Goal: Information Seeking & Learning: Learn about a topic

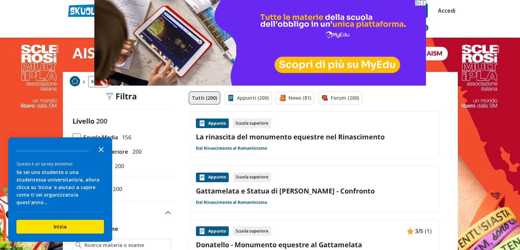
click at [102, 156] on icon "Close the survey" at bounding box center [101, 149] width 14 height 14
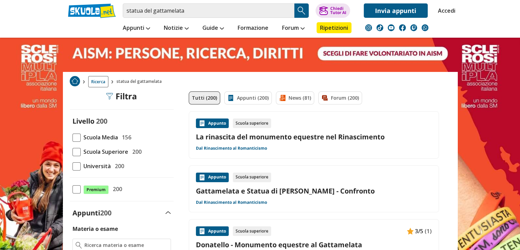
click at [77, 134] on span at bounding box center [77, 137] width 8 height 8
click at [73, 137] on input "Scuola Media 156" at bounding box center [73, 137] width 0 height 0
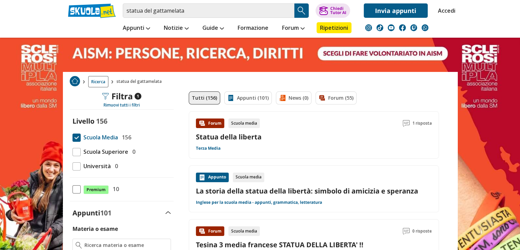
click at [302, 9] on img "Search Button" at bounding box center [302, 10] width 10 height 10
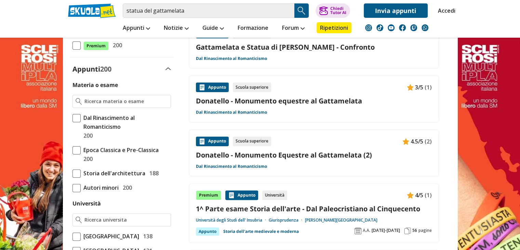
scroll to position [145, 0]
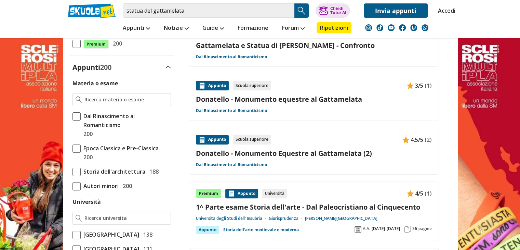
click at [167, 66] on img at bounding box center [168, 67] width 5 height 3
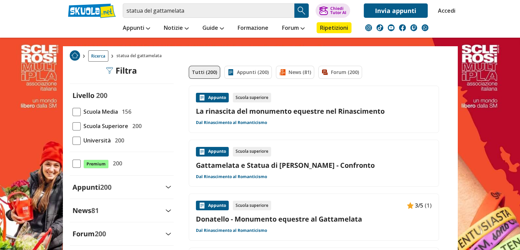
scroll to position [0, 0]
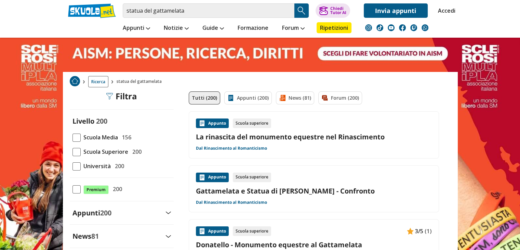
click at [75, 137] on span at bounding box center [77, 137] width 8 height 8
click at [73, 137] on input "Scuola Media 156" at bounding box center [73, 137] width 0 height 0
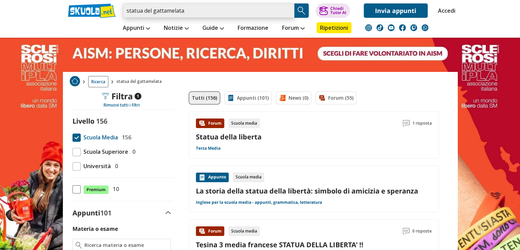
click at [189, 8] on input "statua del gattamelata" at bounding box center [209, 10] width 172 height 14
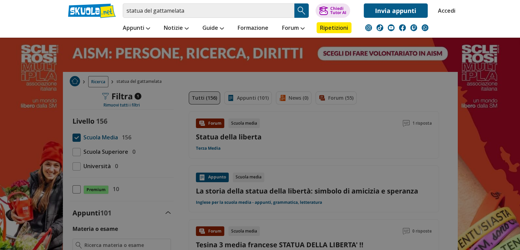
click at [301, 7] on img "Search Button" at bounding box center [302, 10] width 10 height 10
